Goal: Book appointment/travel/reservation

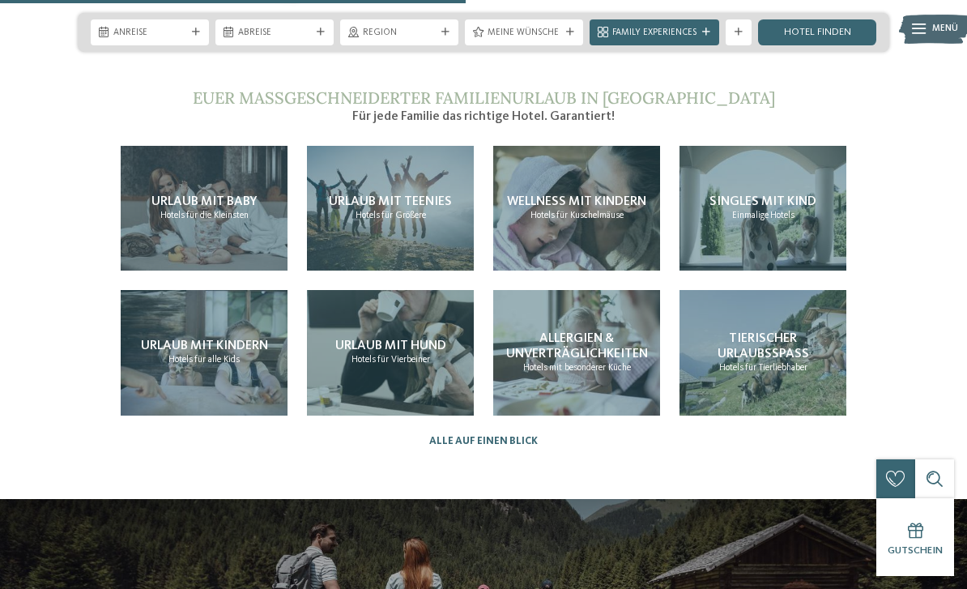
scroll to position [2793, 0]
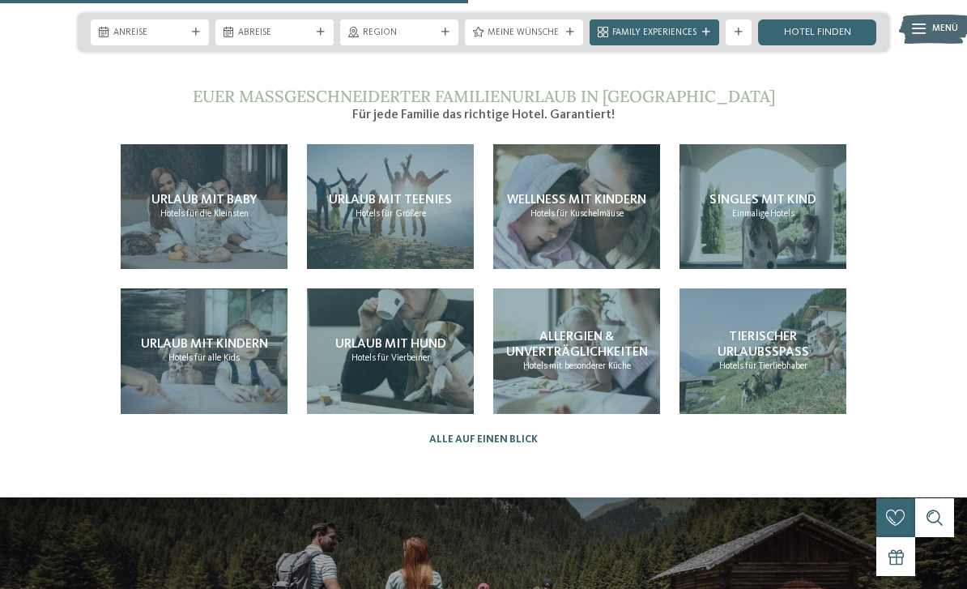
click at [422, 220] on div "Urlaub mit Teenies Hotels für Größere" at bounding box center [390, 206] width 167 height 125
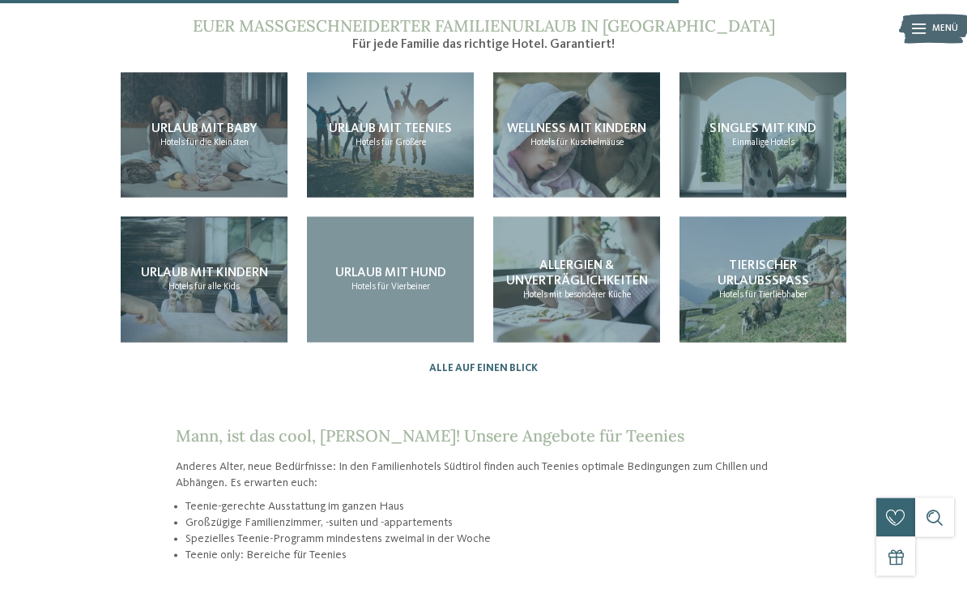
scroll to position [1403, 0]
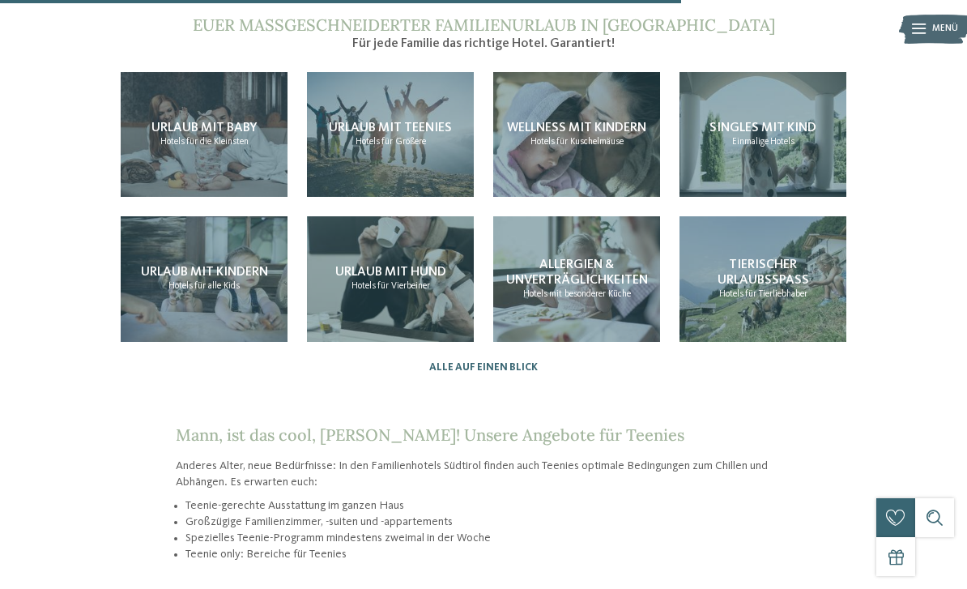
click at [510, 361] on link "Alle auf einen Blick" at bounding box center [483, 367] width 108 height 12
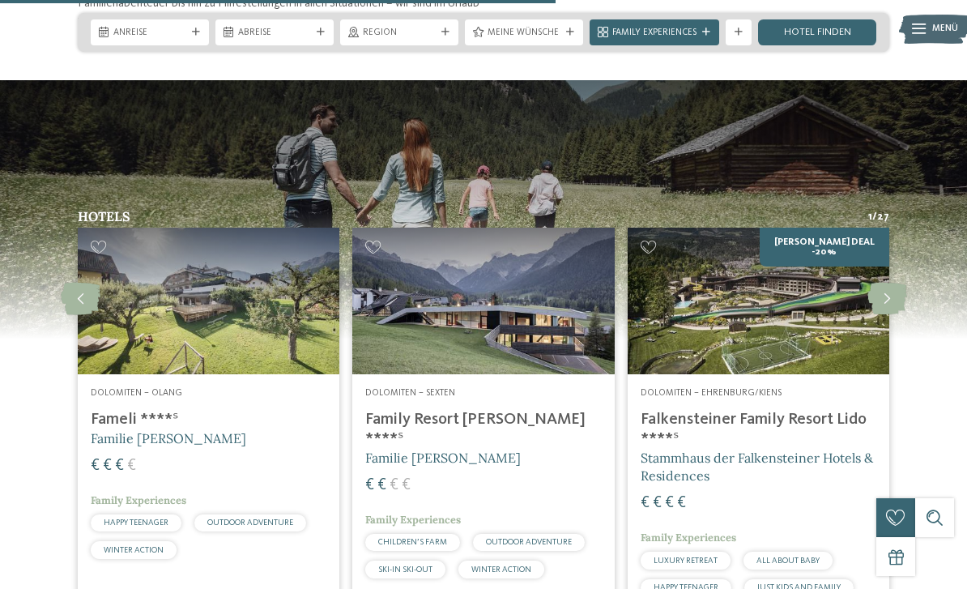
scroll to position [2133, 0]
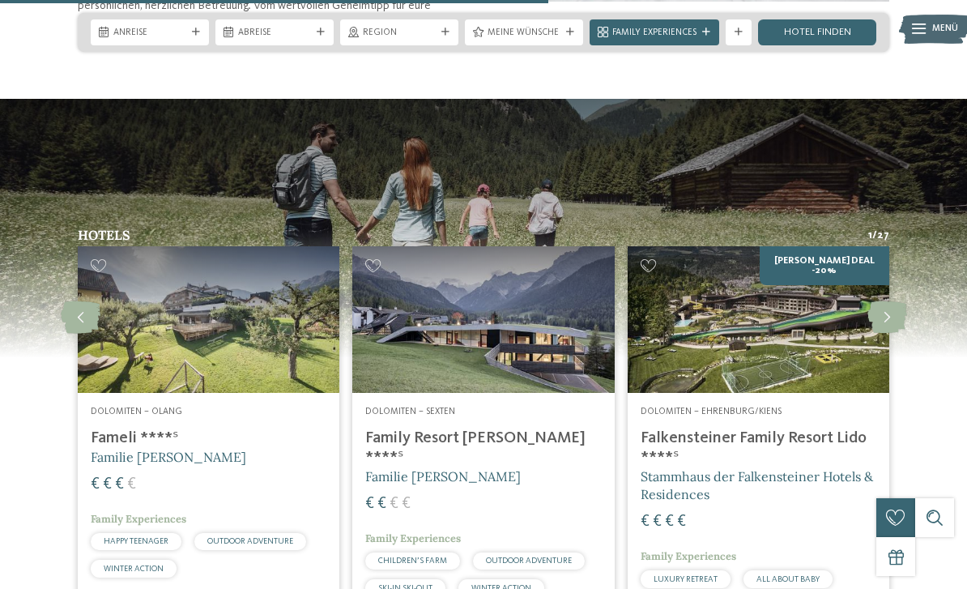
click at [893, 301] on icon at bounding box center [887, 317] width 40 height 32
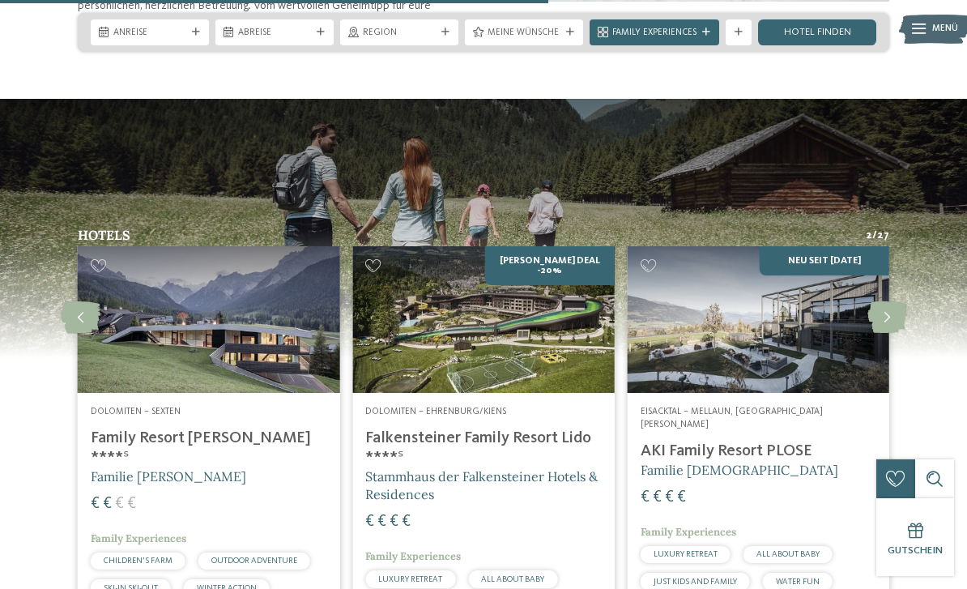
click at [886, 301] on icon at bounding box center [887, 317] width 40 height 32
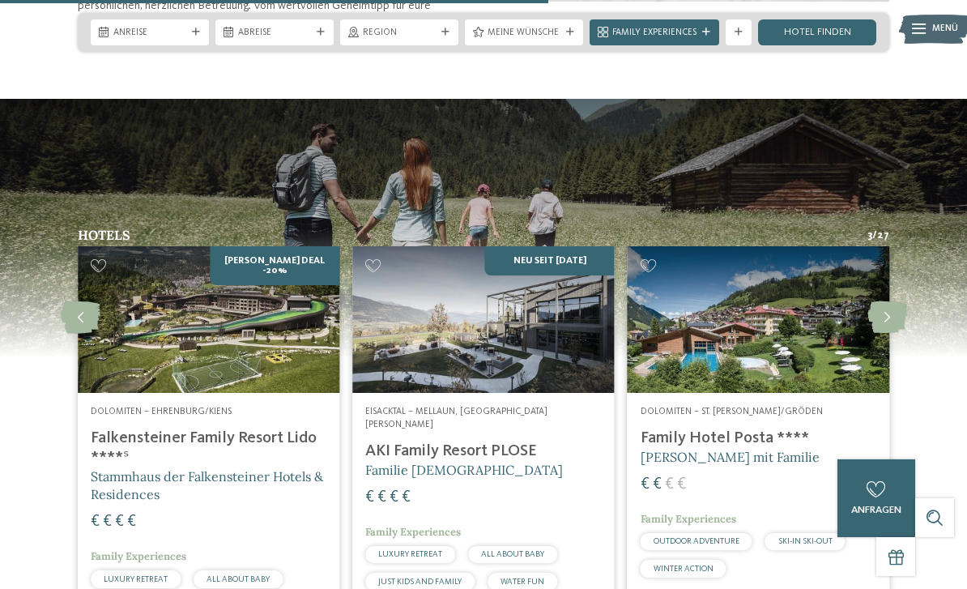
click at [882, 301] on icon at bounding box center [887, 317] width 40 height 32
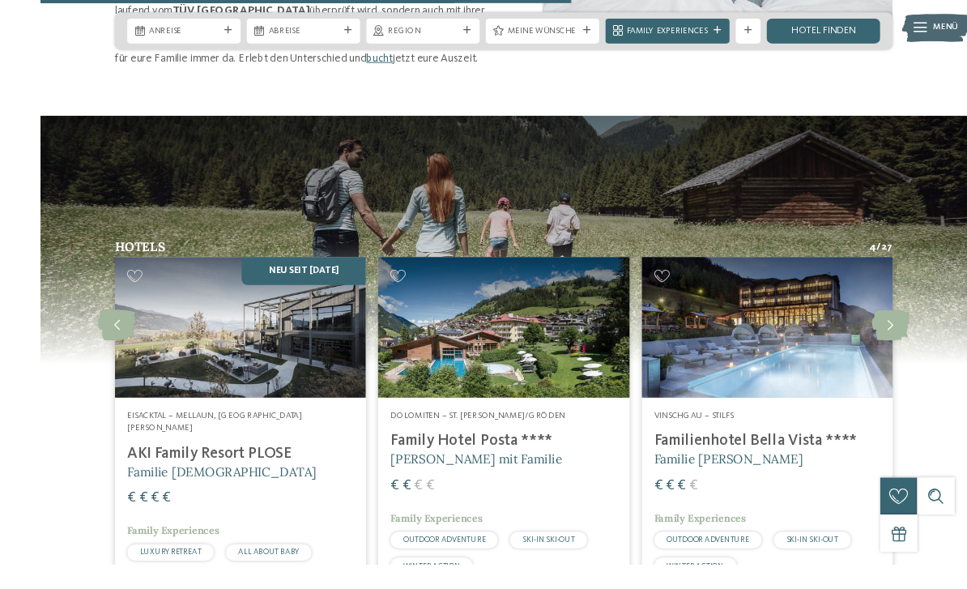
scroll to position [2151, 0]
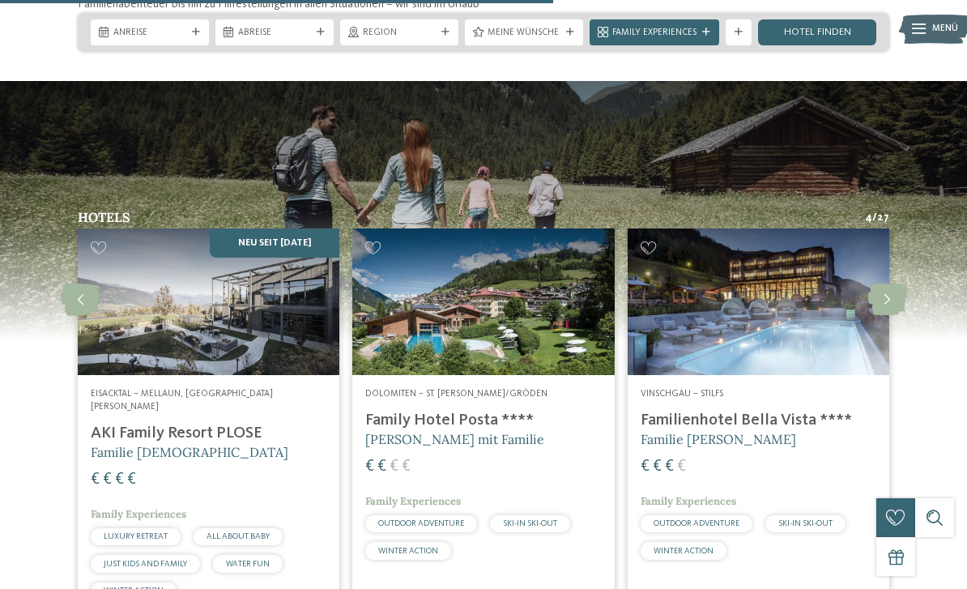
click at [883, 283] on icon at bounding box center [887, 299] width 40 height 32
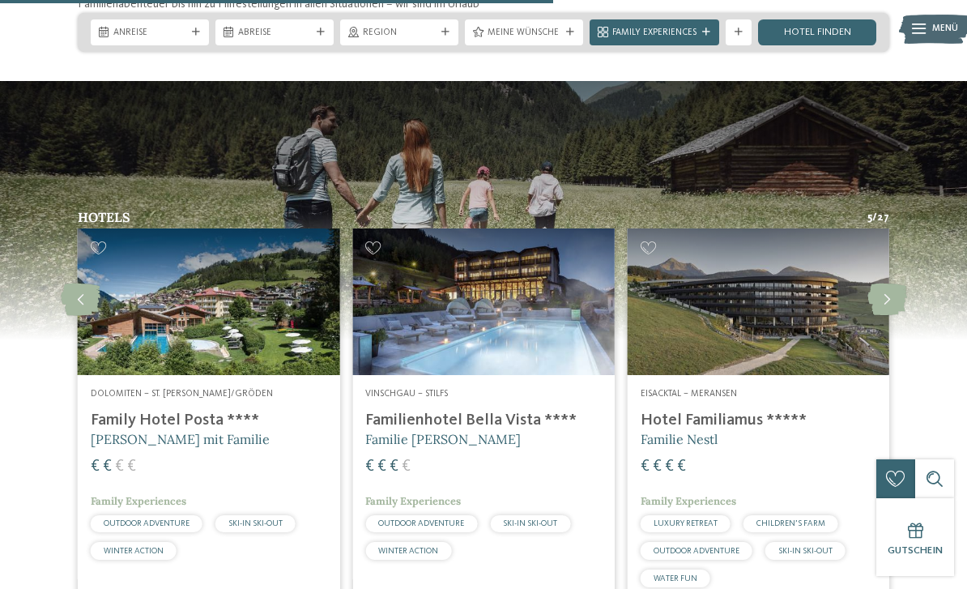
click at [881, 283] on icon at bounding box center [887, 299] width 40 height 32
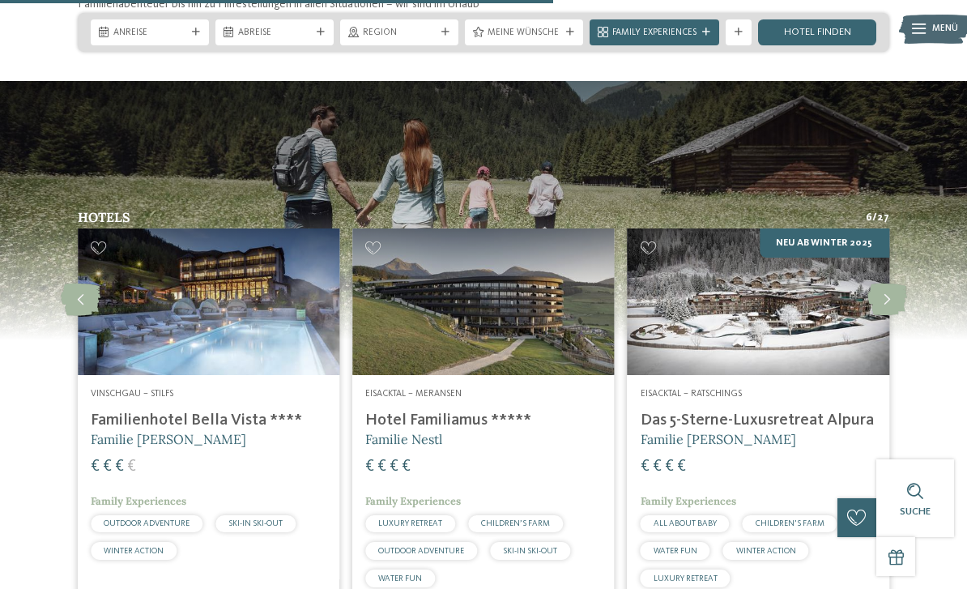
click at [882, 283] on icon at bounding box center [887, 299] width 40 height 32
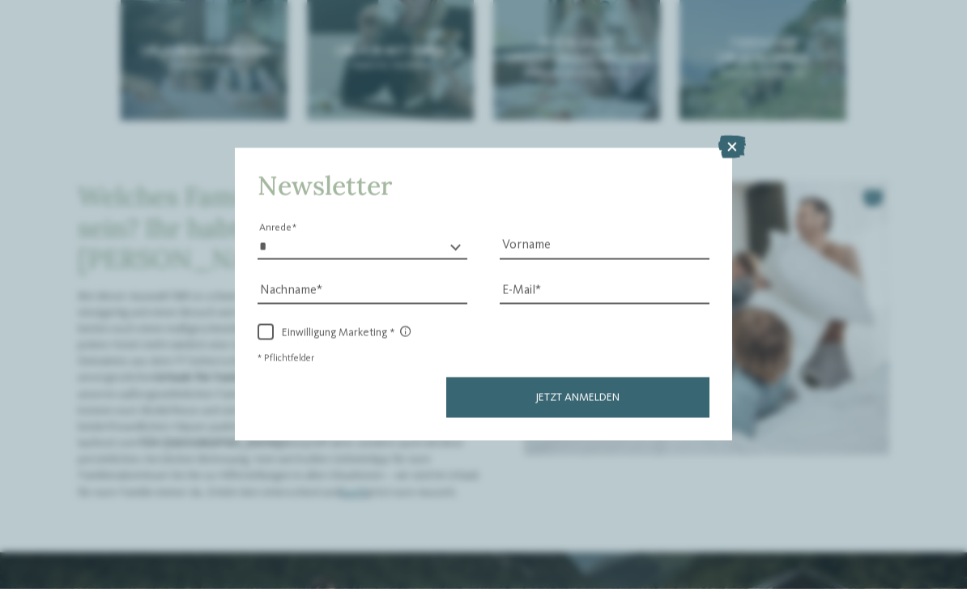
scroll to position [1663, 0]
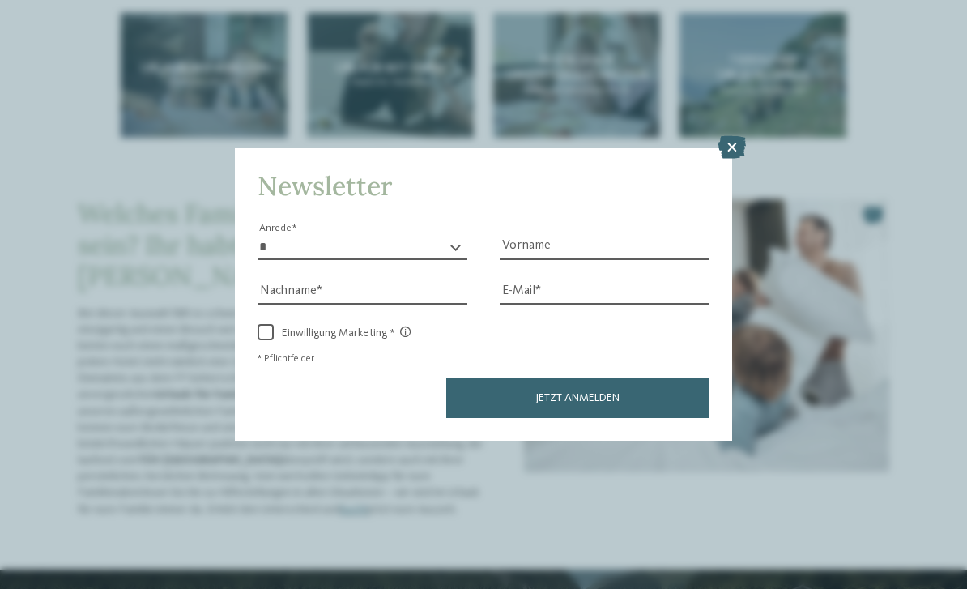
click at [719, 136] on icon at bounding box center [732, 147] width 28 height 23
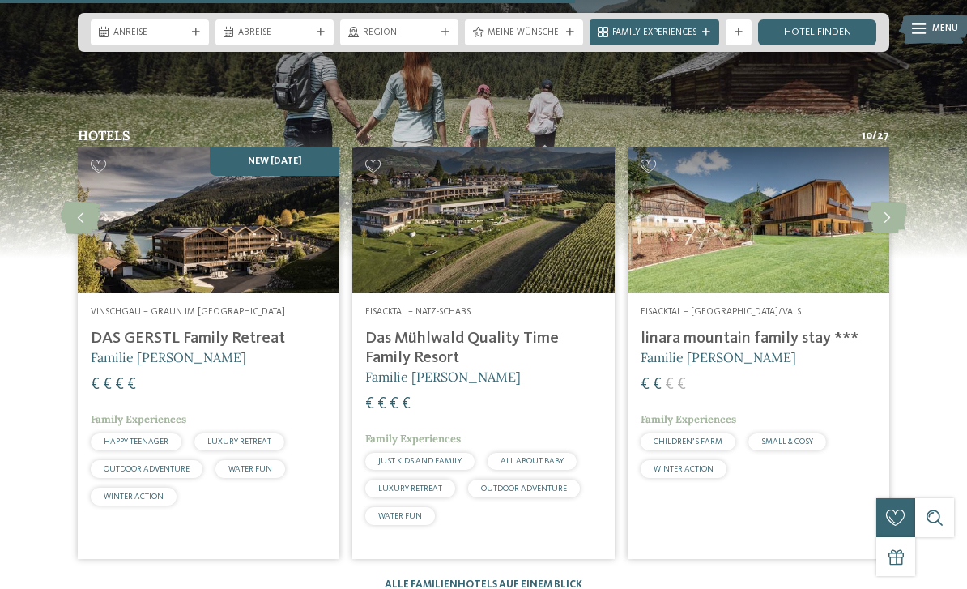
scroll to position [2237, 0]
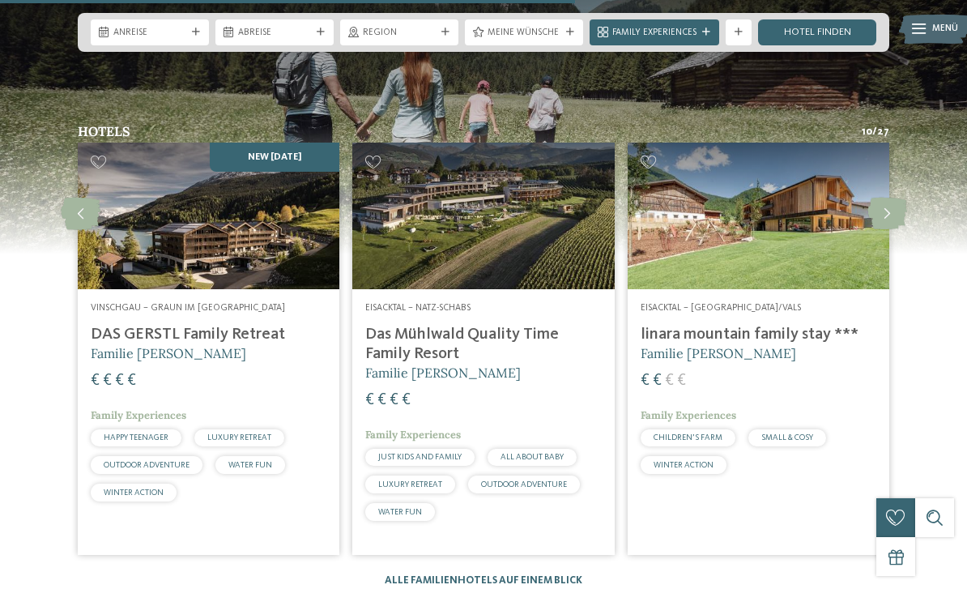
click at [936, 325] on div "Hotels 10 / 27 slide 13 to 15 of 27 Eisacktal – Meransen-Mühlbach Family Home A…" at bounding box center [483, 356] width 967 height 462
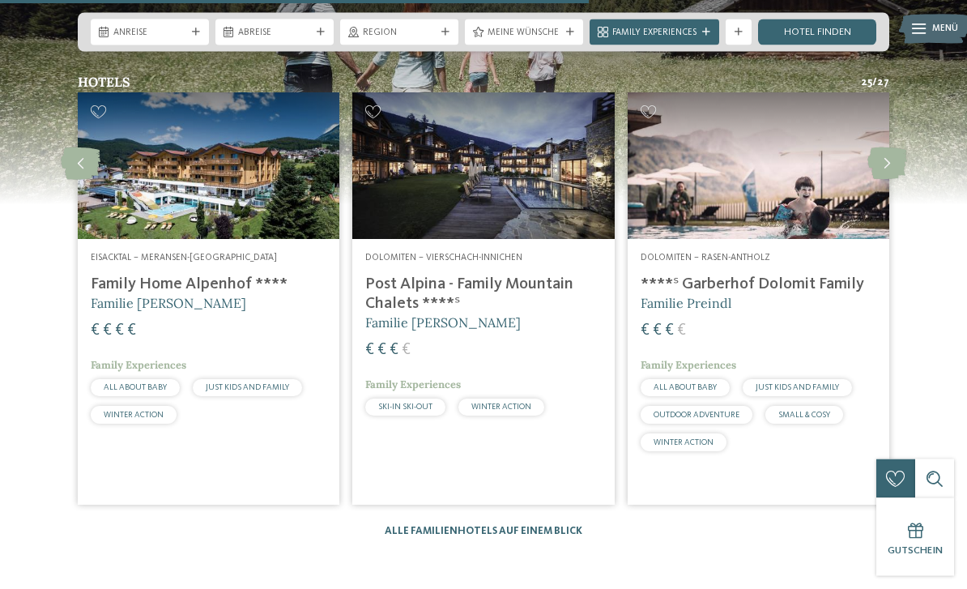
scroll to position [2276, 0]
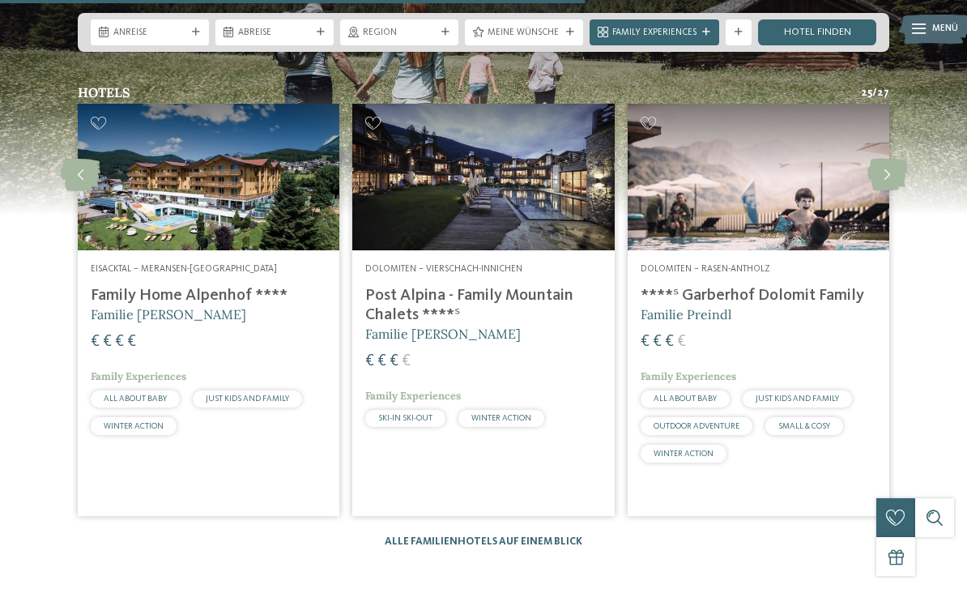
click at [480, 286] on h4 "Post Alpina - Family Mountain Chalets ****ˢ" at bounding box center [483, 305] width 236 height 39
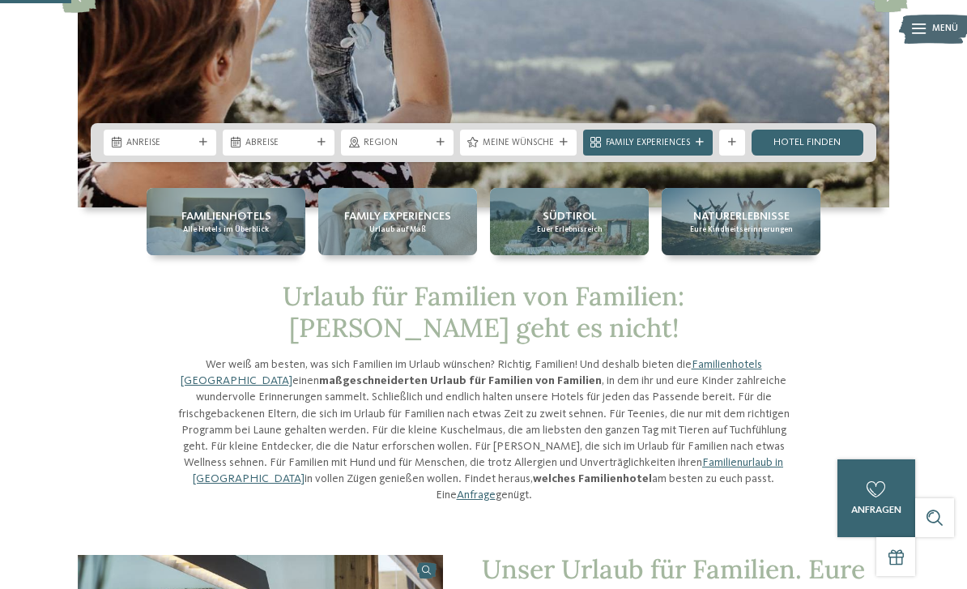
scroll to position [270, 0]
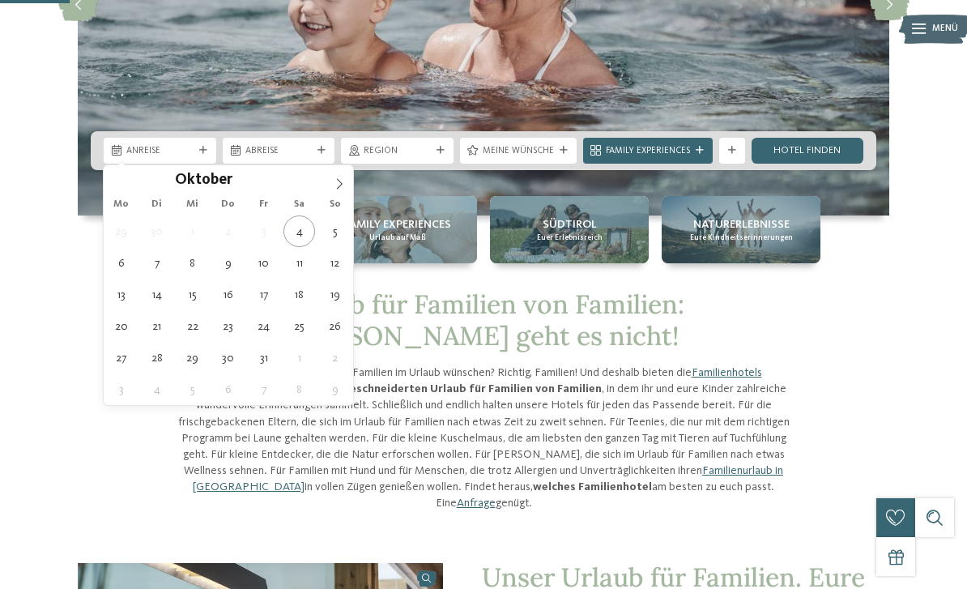
type div "12.10.2025"
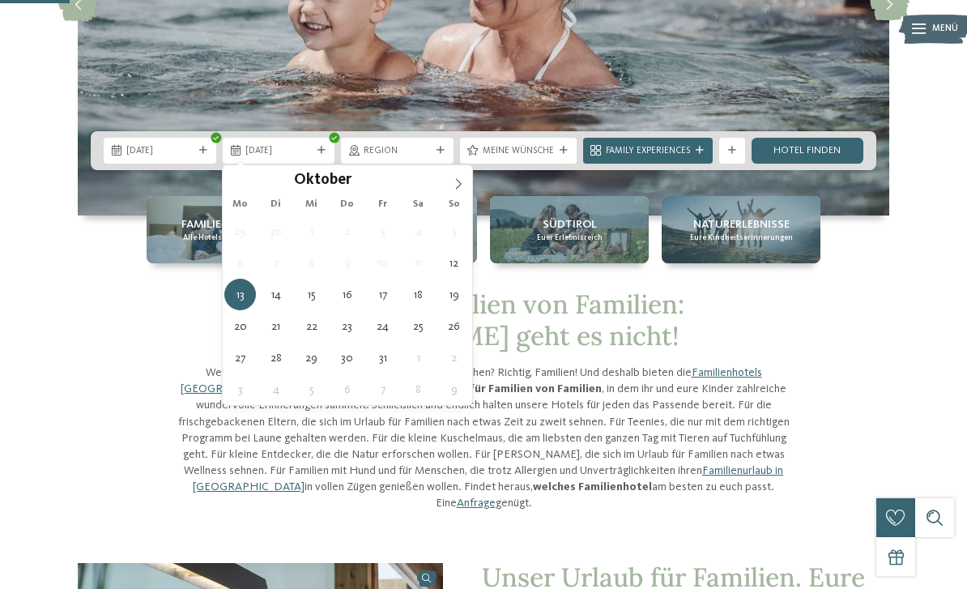
type div "19.10.2025"
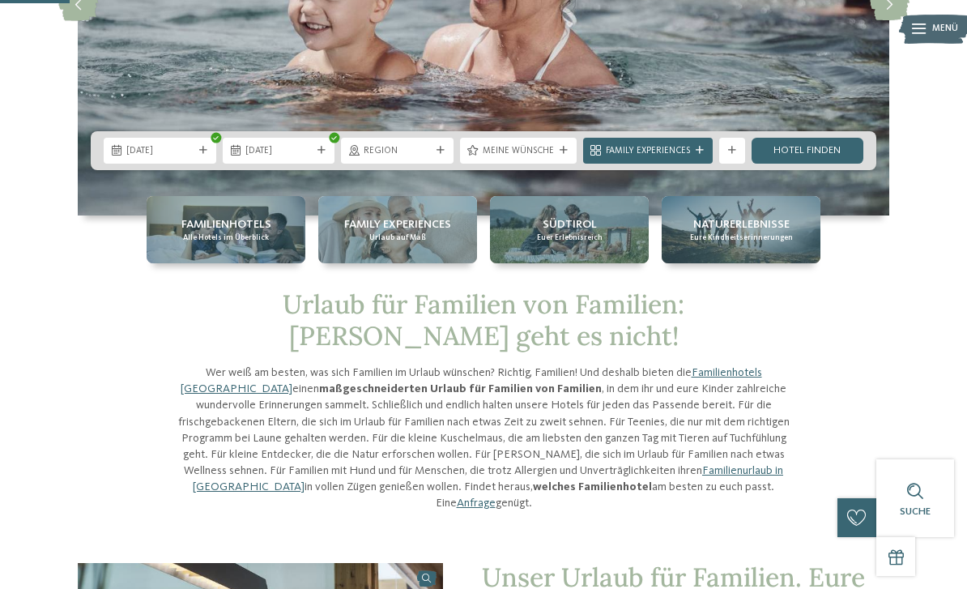
click at [428, 149] on span "Region" at bounding box center [396, 151] width 67 height 13
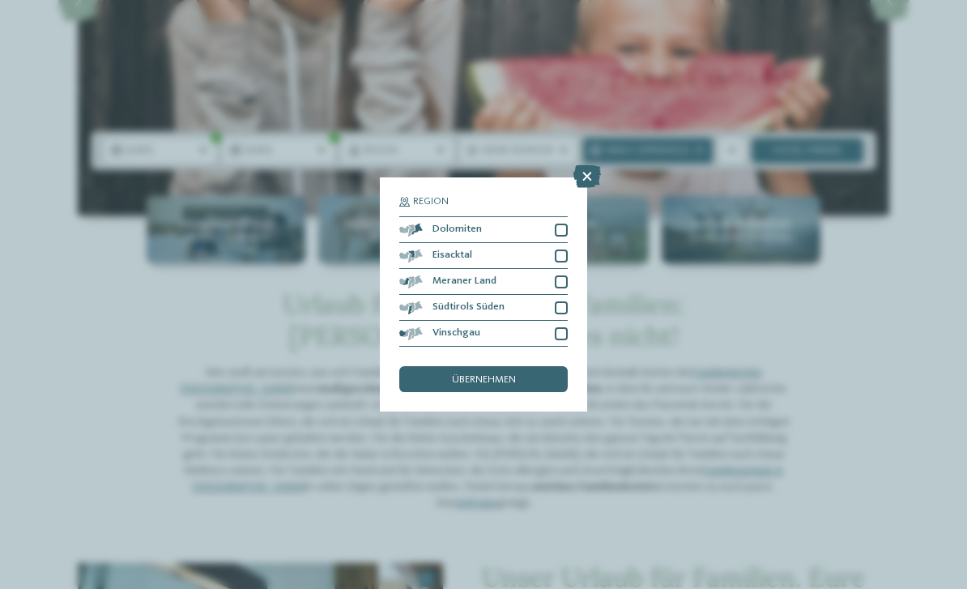
click at [583, 165] on icon at bounding box center [587, 176] width 28 height 23
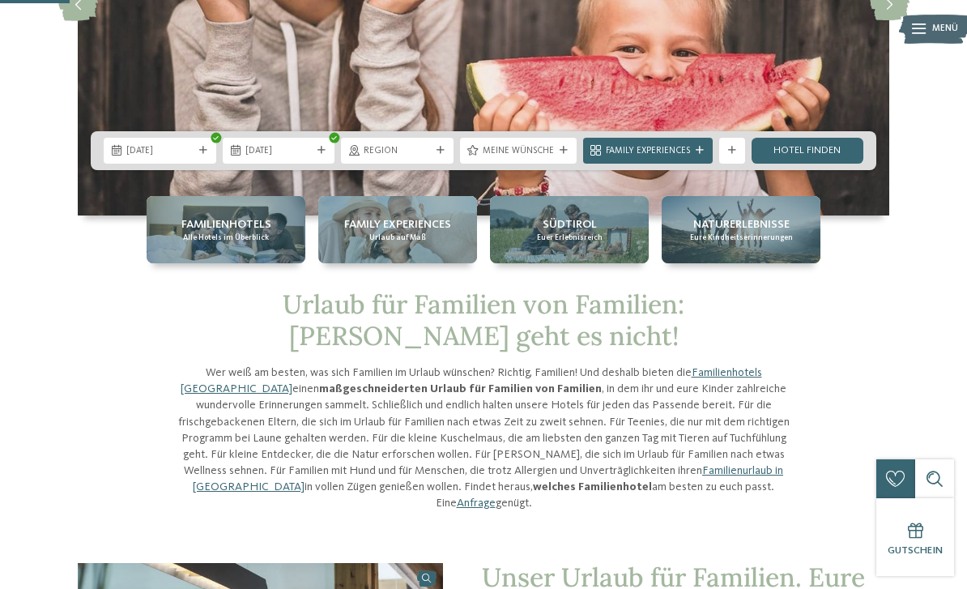
click at [672, 147] on span "Family Experiences" at bounding box center [648, 151] width 84 height 13
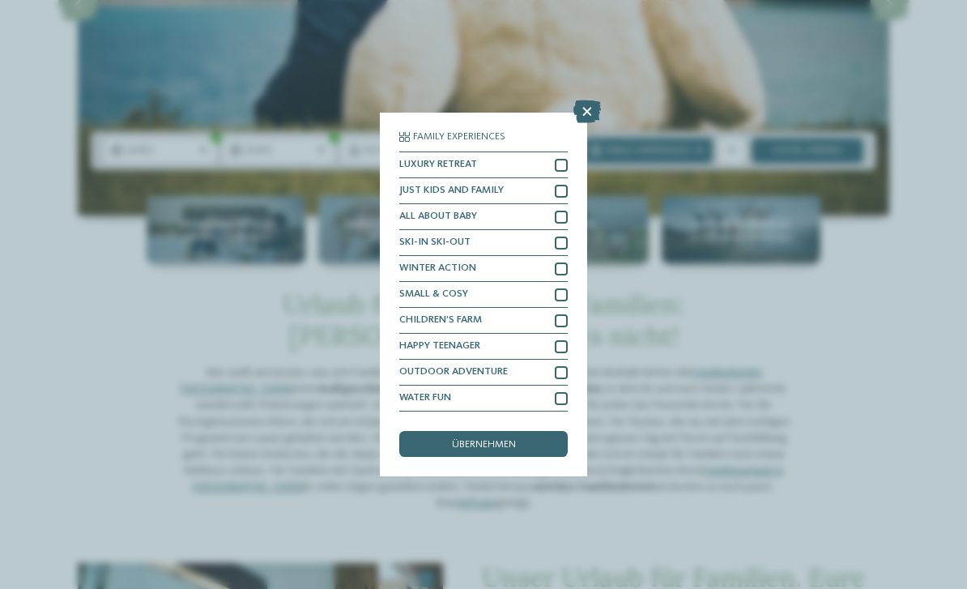
click at [588, 100] on icon at bounding box center [587, 111] width 28 height 23
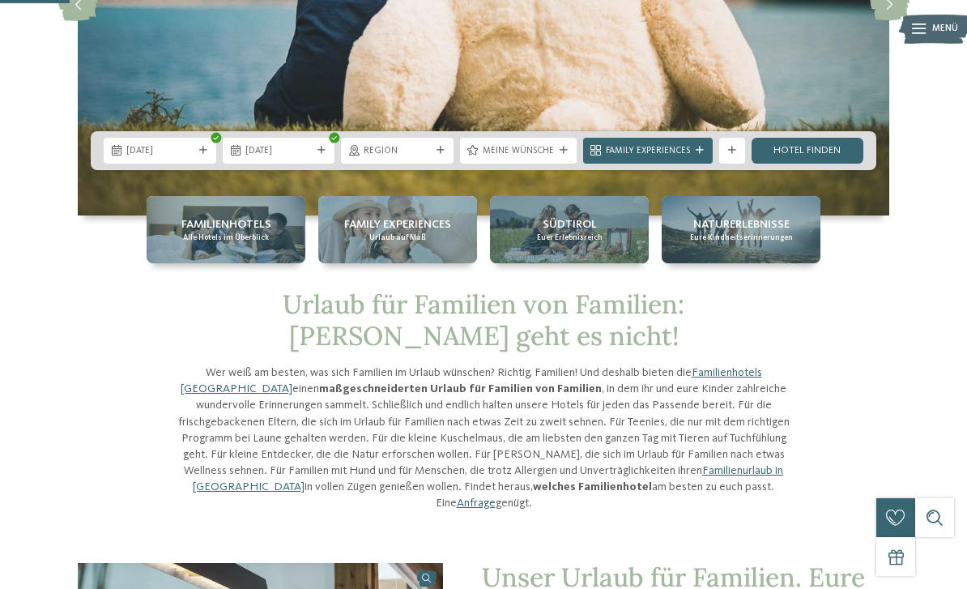
click at [825, 157] on link "Hotel finden" at bounding box center [807, 151] width 113 height 26
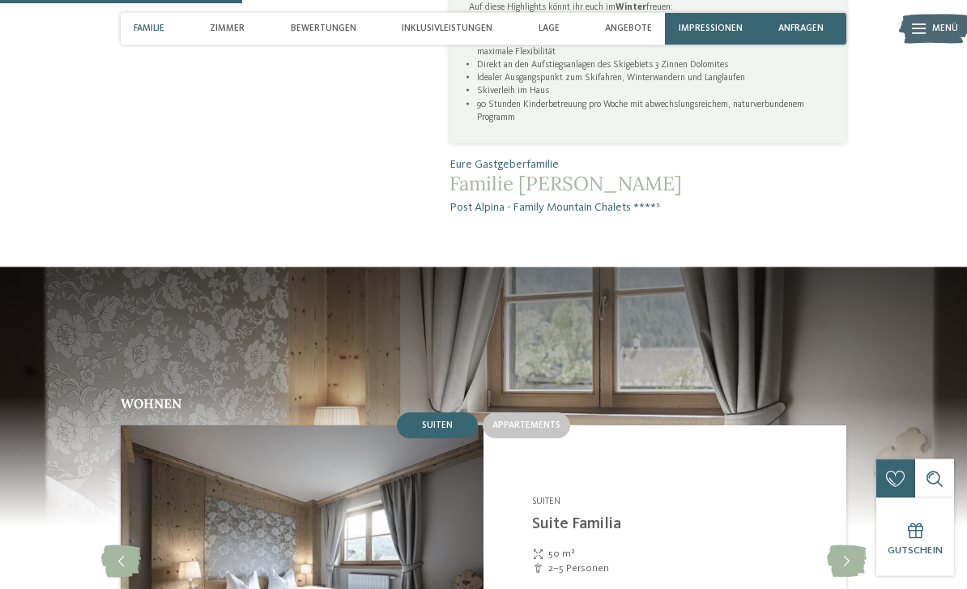
scroll to position [984, 0]
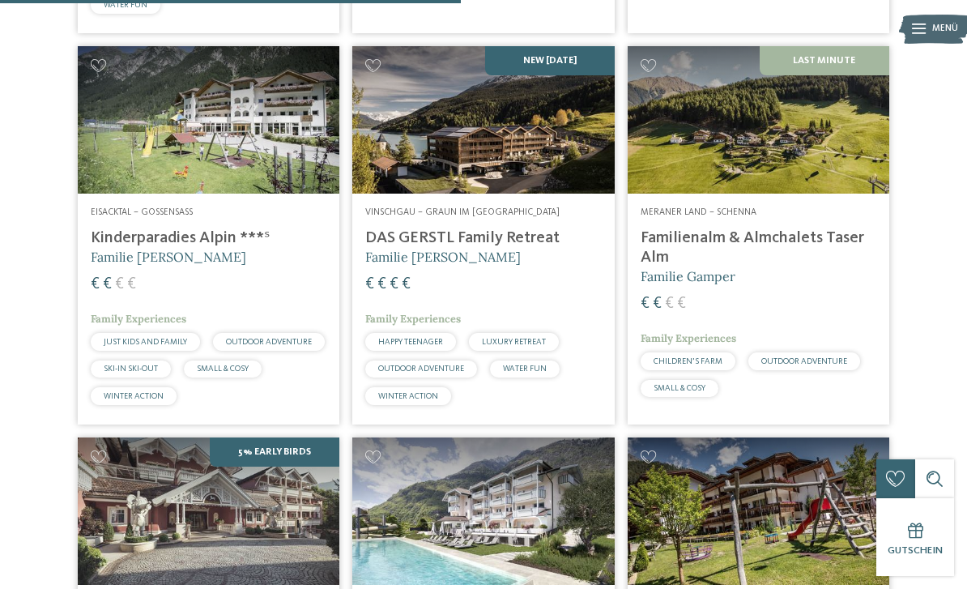
scroll to position [1623, 0]
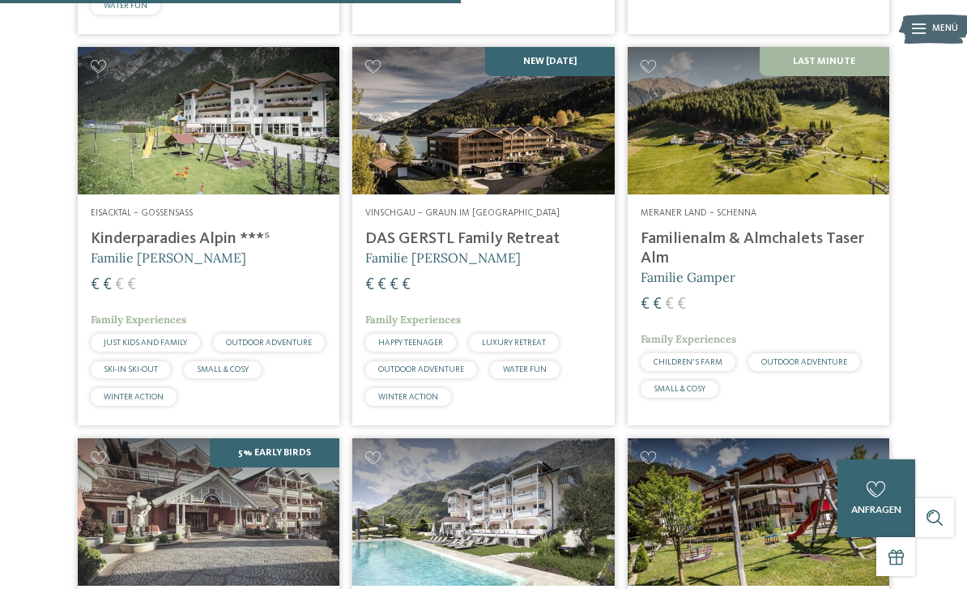
click at [521, 147] on img at bounding box center [482, 120] width 261 height 147
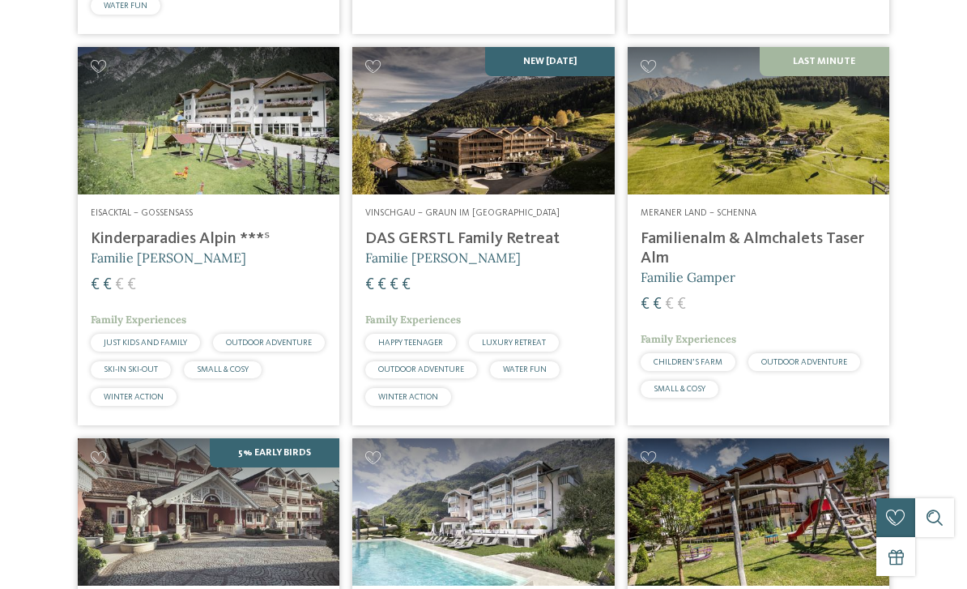
scroll to position [0, 0]
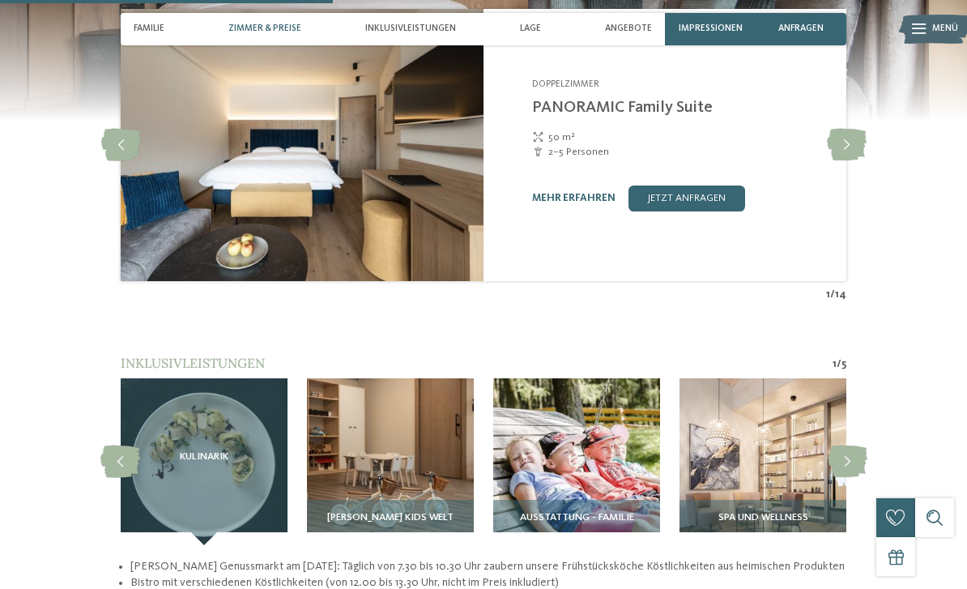
scroll to position [1498, 0]
